Goal: Information Seeking & Learning: Compare options

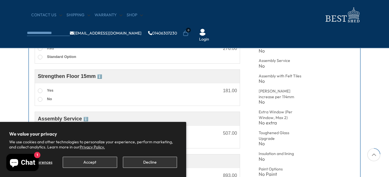
scroll to position [258, 0]
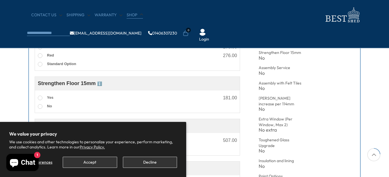
click at [131, 14] on link "Shop" at bounding box center [134, 15] width 16 height 6
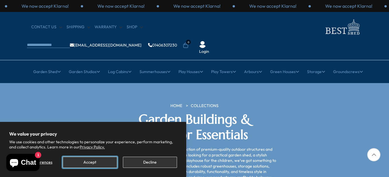
click at [97, 159] on button "Accept" at bounding box center [90, 162] width 54 height 11
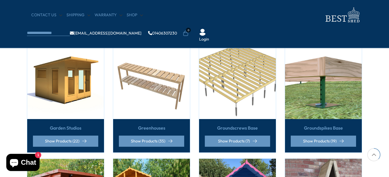
scroll to position [229, 0]
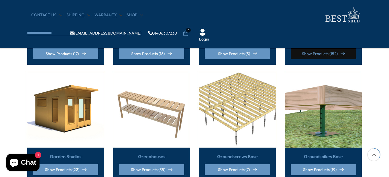
click at [315, 49] on link "Show Products (152)" at bounding box center [322, 53] width 65 height 11
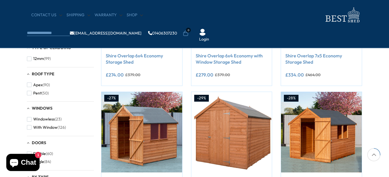
scroll to position [172, 0]
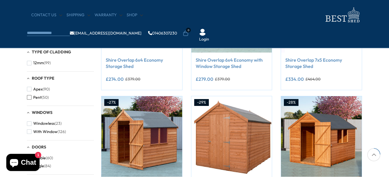
click at [30, 98] on span "button" at bounding box center [29, 97] width 5 height 5
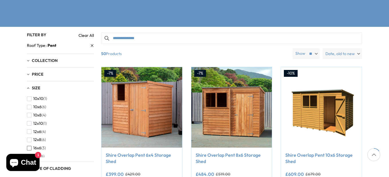
scroll to position [114, 0]
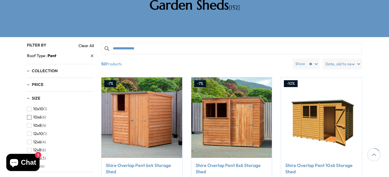
click at [30, 115] on span "button" at bounding box center [29, 117] width 5 height 5
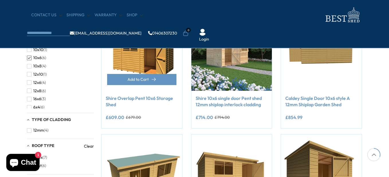
scroll to position [143, 0]
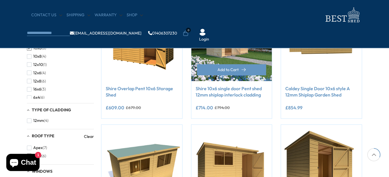
click at [223, 89] on link "Shire 10x6 single door Pent shed 12mm shiplap interlock cladding" at bounding box center [231, 92] width 72 height 13
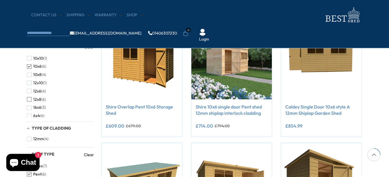
scroll to position [114, 0]
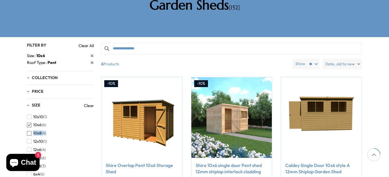
drag, startPoint x: 92, startPoint y: 104, endPoint x: 89, endPoint y: 119, distance: 15.7
click at [89, 119] on div "10x10 (1) 10x6 (6) 10x8 (4) 12x10 (1) 12x6 (4) 12x8 (6) 16x6 (3) 6x4 (6) 7x5 (5…" at bounding box center [60, 144] width 67 height 63
click at [27, 103] on div "Size" at bounding box center [55, 106] width 57 height 6
click at [64, 103] on div "Size" at bounding box center [55, 106] width 57 height 6
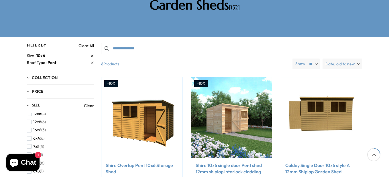
click at [29, 161] on span "button" at bounding box center [29, 163] width 5 height 5
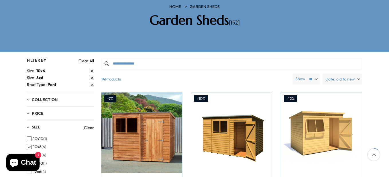
scroll to position [86, 0]
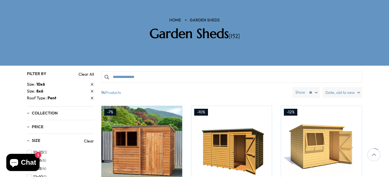
click at [31, 159] on span "button" at bounding box center [29, 161] width 5 height 5
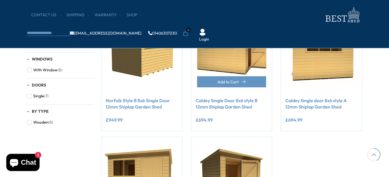
scroll to position [258, 0]
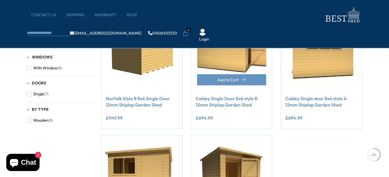
click at [228, 102] on link "Caldey Single Door 8x6 style B 12mm Shiplap Garden Shed" at bounding box center [231, 102] width 72 height 13
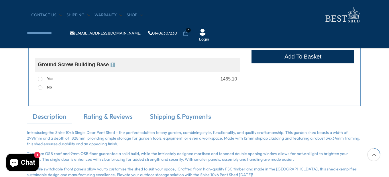
scroll to position [315, 0]
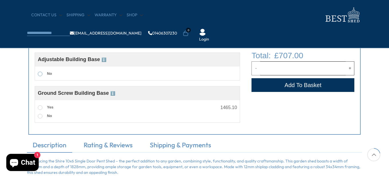
click at [41, 74] on span at bounding box center [40, 74] width 5 height 5
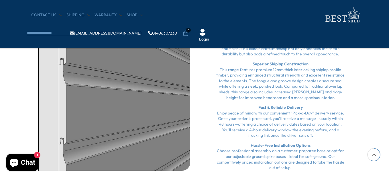
scroll to position [916, 0]
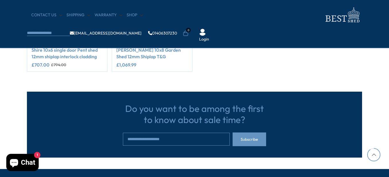
scroll to position [1030, 0]
